Goal: Information Seeking & Learning: Find specific fact

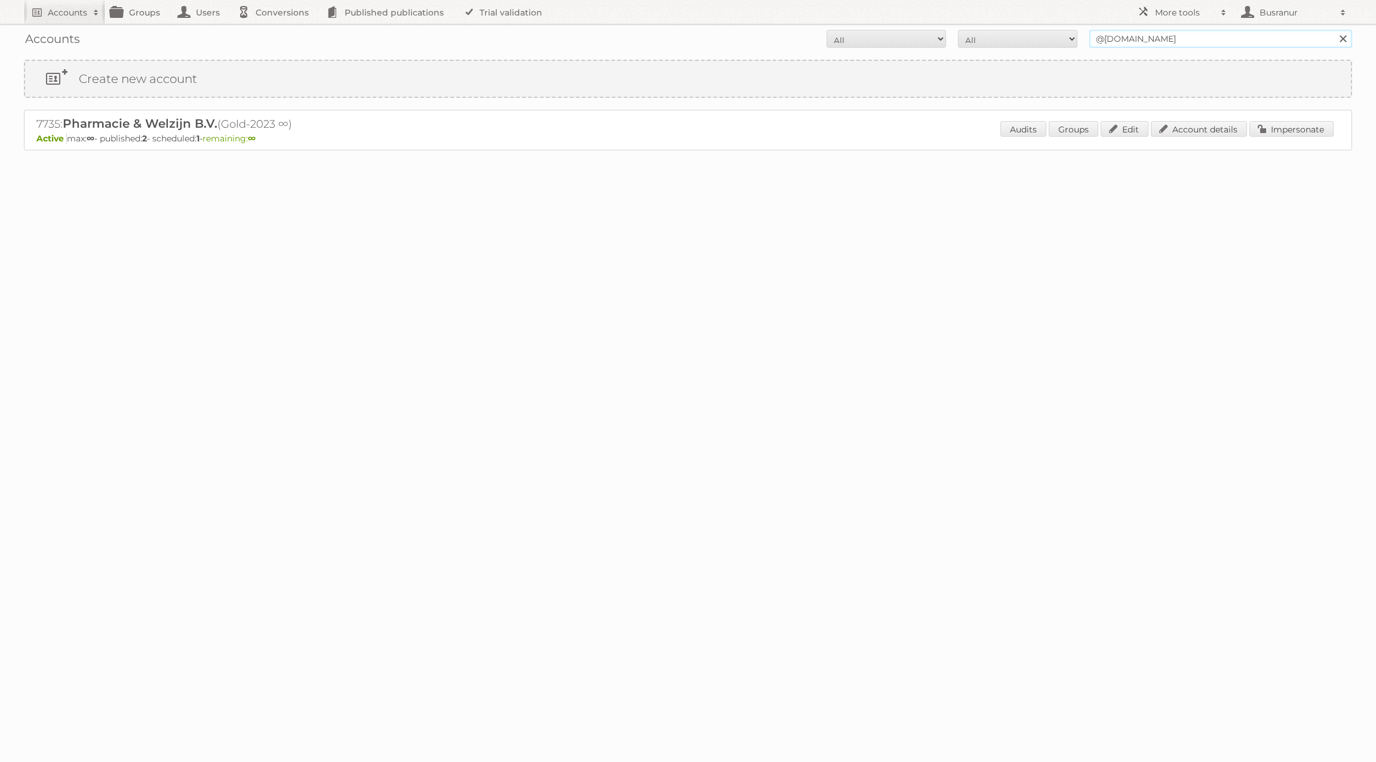
click at [1133, 38] on input "@deonlinedrogist.nl" at bounding box center [1220, 39] width 263 height 18
paste input "[EMAIL_ADDRESS][DOMAIN_NAME]"
type input "[EMAIL_ADDRESS][DOMAIN_NAME]"
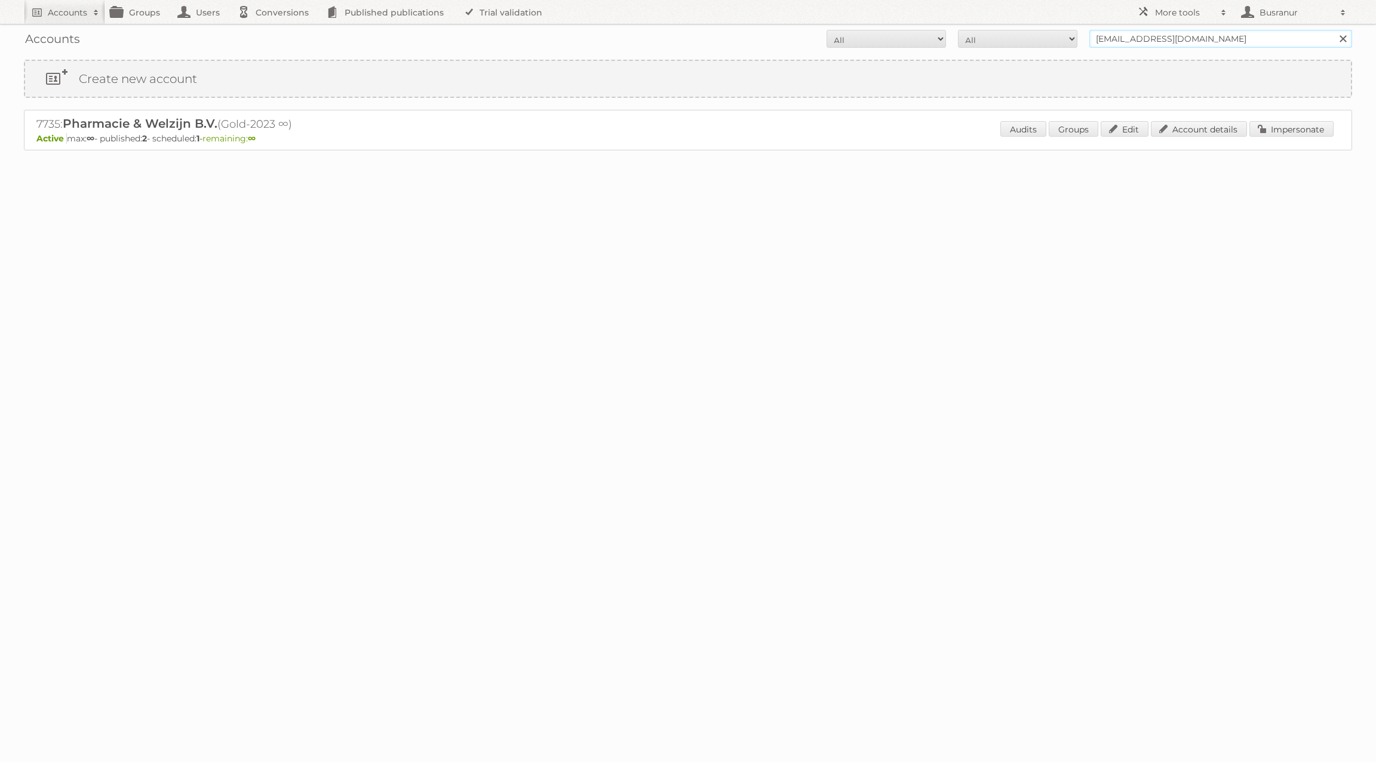
click at [1333, 30] on input "Search" at bounding box center [1342, 39] width 18 height 18
click at [1143, 39] on input "[EMAIL_ADDRESS][DOMAIN_NAME]" at bounding box center [1220, 39] width 263 height 18
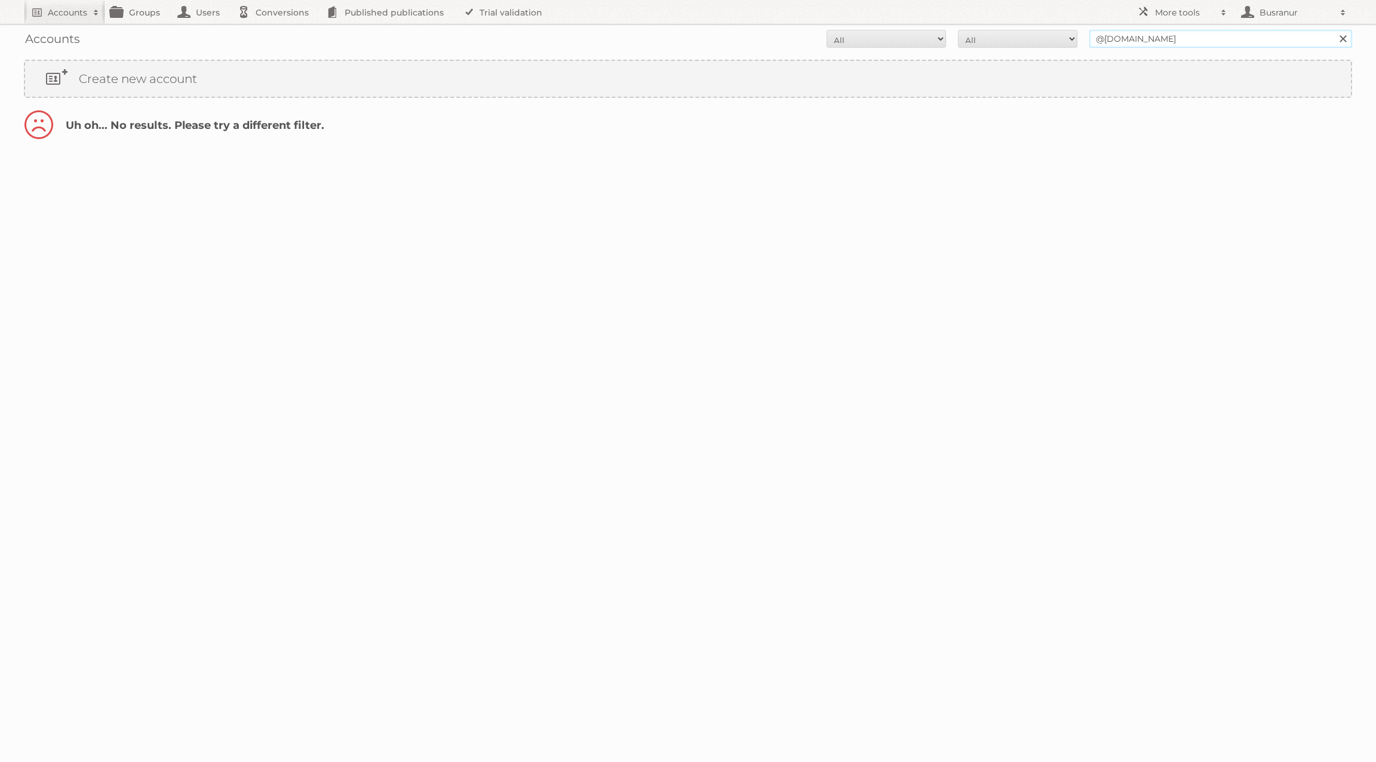
type input "@[DOMAIN_NAME]"
click at [1333, 30] on input "Search" at bounding box center [1342, 39] width 18 height 18
